Goal: Information Seeking & Learning: Understand process/instructions

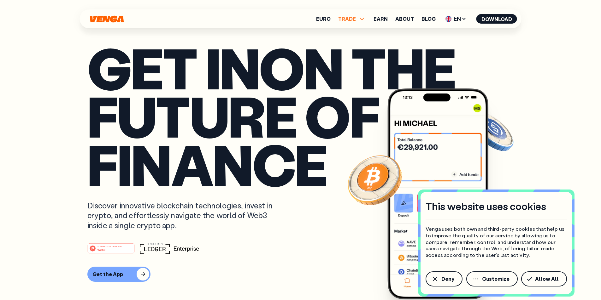
click at [351, 21] on span "TRADE" at bounding box center [347, 18] width 18 height 5
click at [353, 16] on span "TRADE" at bounding box center [347, 18] width 18 height 5
click at [403, 19] on link "About" at bounding box center [404, 18] width 19 height 5
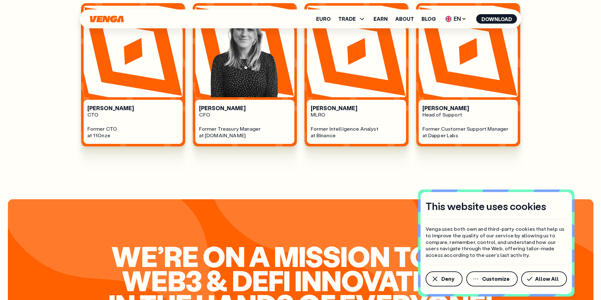
scroll to position [505, 0]
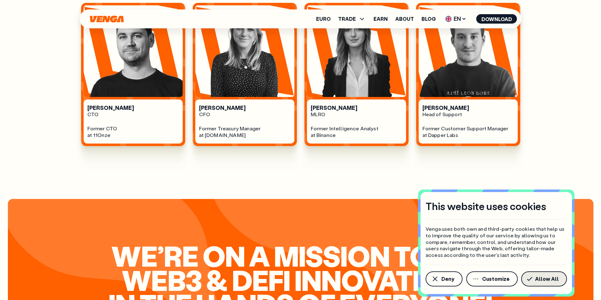
click at [540, 279] on span "Allow All" at bounding box center [547, 279] width 24 height 5
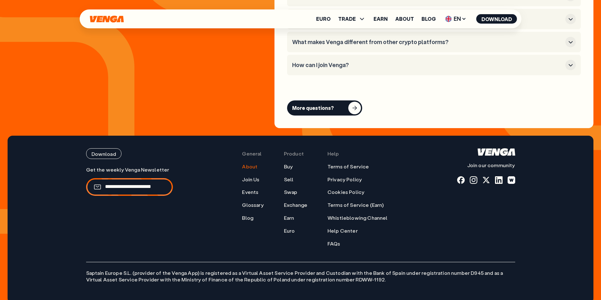
scroll to position [2534, 0]
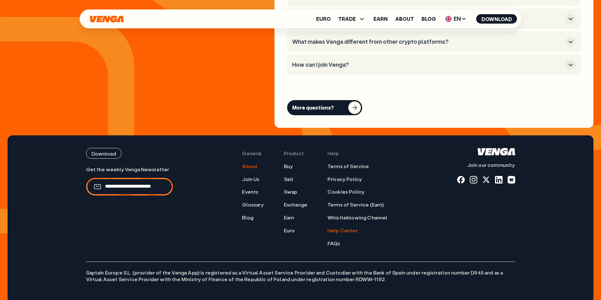
click at [342, 228] on link "Help Center" at bounding box center [342, 231] width 30 height 7
click at [355, 202] on link "Terms of Service (Earn)" at bounding box center [355, 205] width 56 height 7
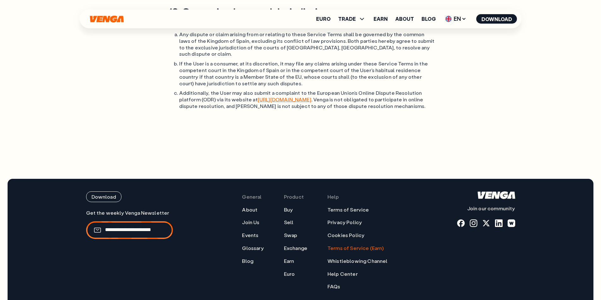
scroll to position [2298, 0]
click at [354, 207] on link "Terms of Service" at bounding box center [348, 210] width 42 height 7
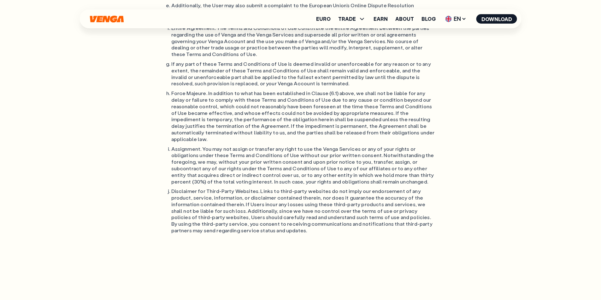
scroll to position [5294, 0]
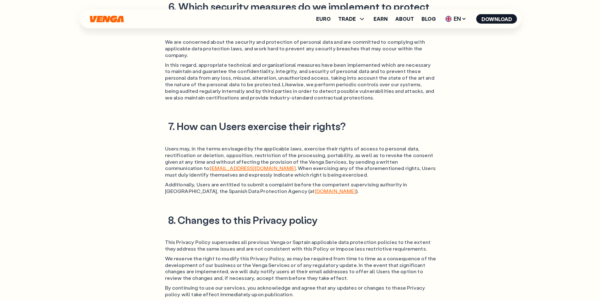
scroll to position [1245, 0]
drag, startPoint x: 156, startPoint y: 118, endPoint x: 131, endPoint y: 115, distance: 25.8
drag, startPoint x: 164, startPoint y: 117, endPoint x: 192, endPoint y: 118, distance: 28.1
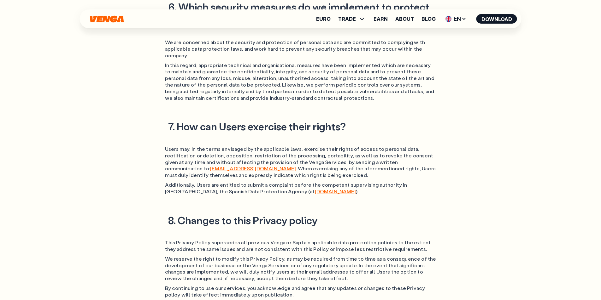
click at [210, 165] on link "[EMAIL_ADDRESS][DOMAIN_NAME]" at bounding box center [252, 168] width 85 height 7
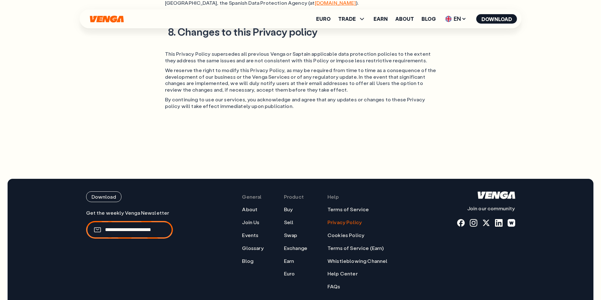
scroll to position [1434, 0]
click at [351, 219] on link "Privacy Policy" at bounding box center [344, 222] width 34 height 7
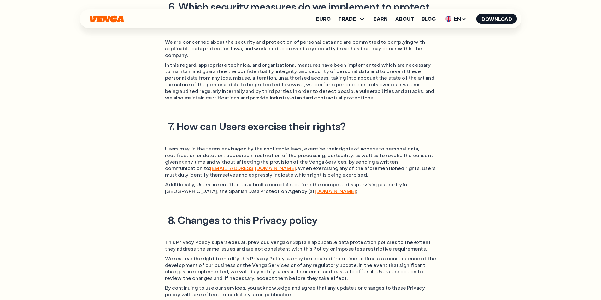
scroll to position [1245, 0]
